Goal: Task Accomplishment & Management: Use online tool/utility

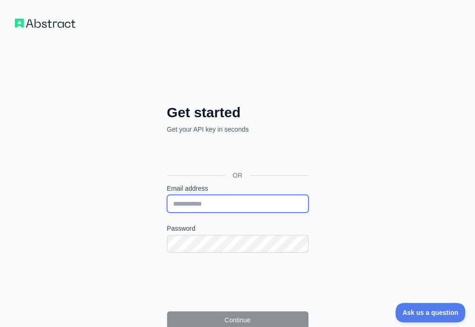
click at [167, 195] on input "Email address" at bounding box center [238, 204] width 142 height 18
paste input "**********"
type input "**********"
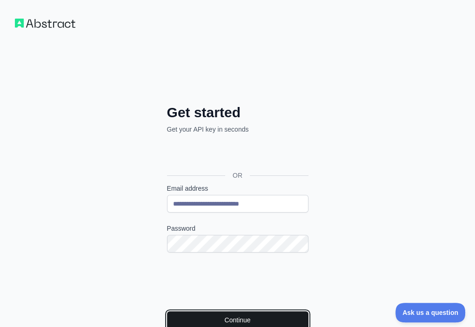
click at [167, 312] on button "Continue" at bounding box center [238, 321] width 142 height 18
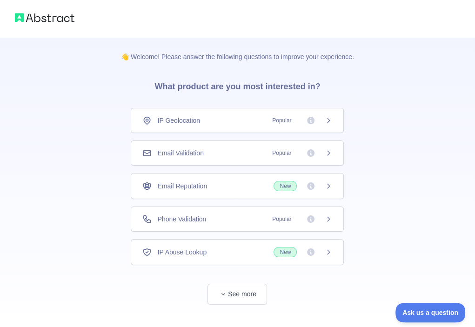
click at [217, 155] on div "Email Validation Popular" at bounding box center [237, 153] width 190 height 9
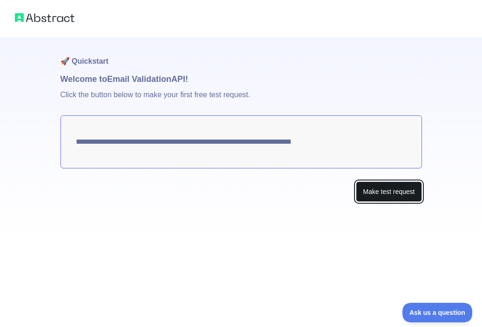
click at [361, 193] on button "Make test request" at bounding box center [389, 192] width 66 height 21
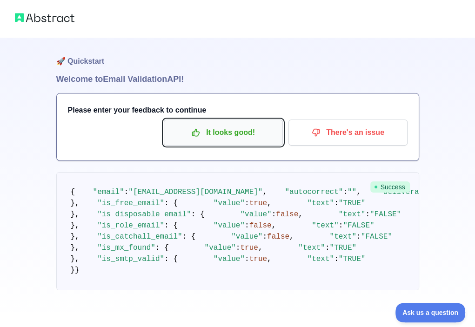
click at [238, 129] on p "It looks good!" at bounding box center [223, 133] width 105 height 16
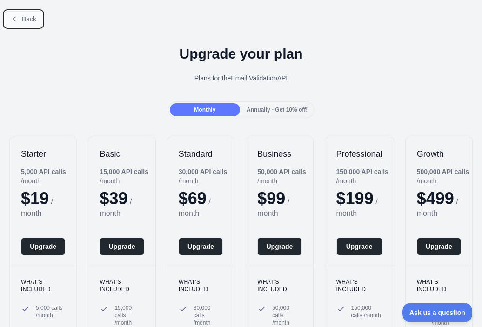
click at [32, 19] on span "Back" at bounding box center [29, 18] width 14 height 7
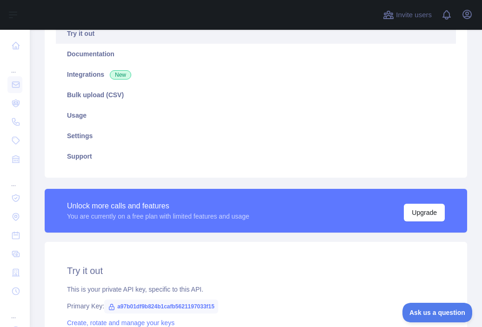
scroll to position [233, 0]
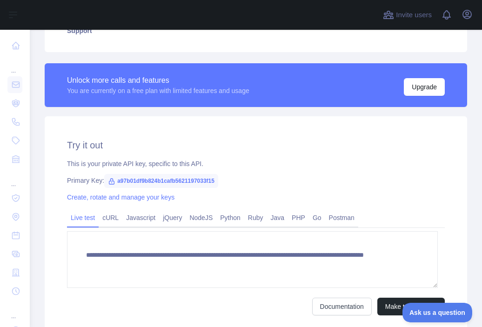
click at [189, 182] on span "a97b01df9b824b1cafb5621197033f15" at bounding box center [161, 181] width 114 height 14
copy span "a97b01df9b824b1cafb5621197033f15"
